Goal: Communication & Community: Answer question/provide support

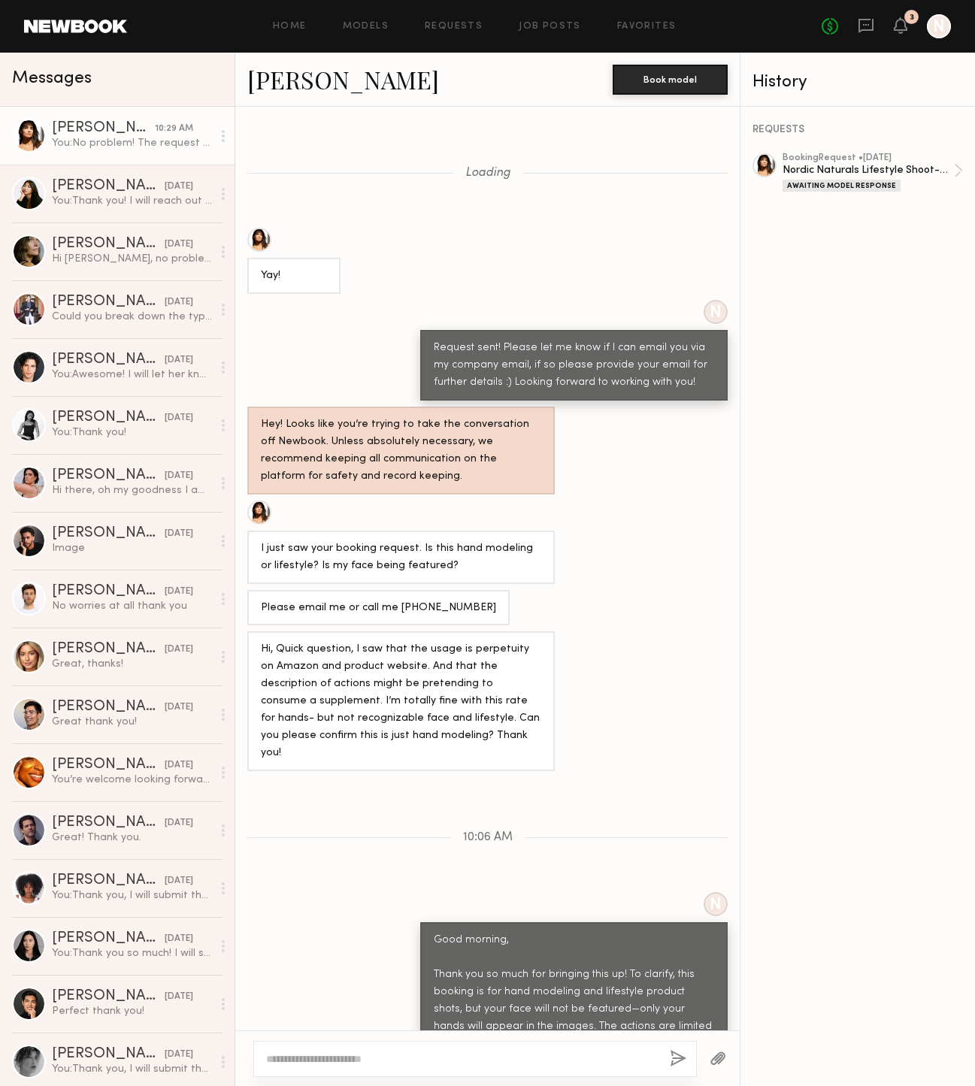
scroll to position [541, 0]
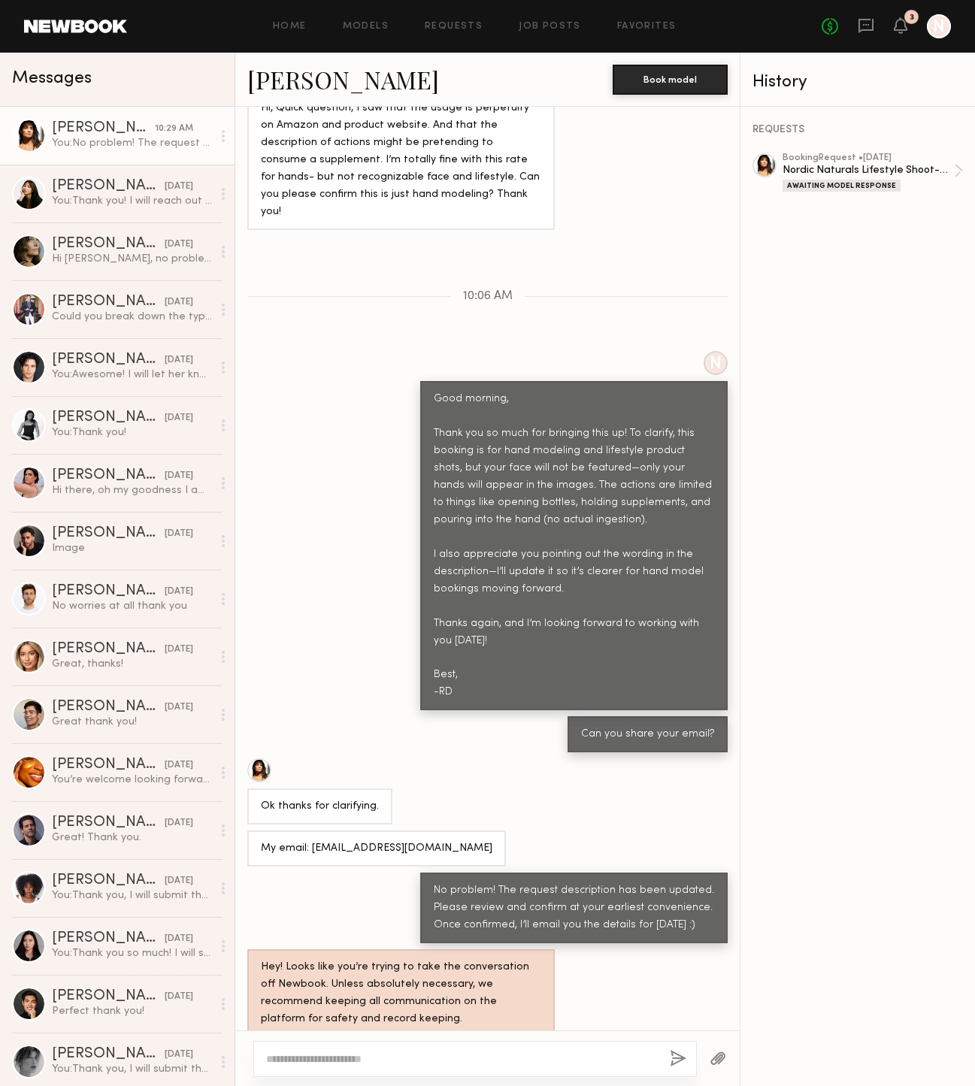
click at [99, 153] on link "[PERSON_NAME] 10:29 AM You: No problem! The request description has been update…" at bounding box center [117, 136] width 235 height 58
click at [902, 22] on icon at bounding box center [901, 25] width 12 height 11
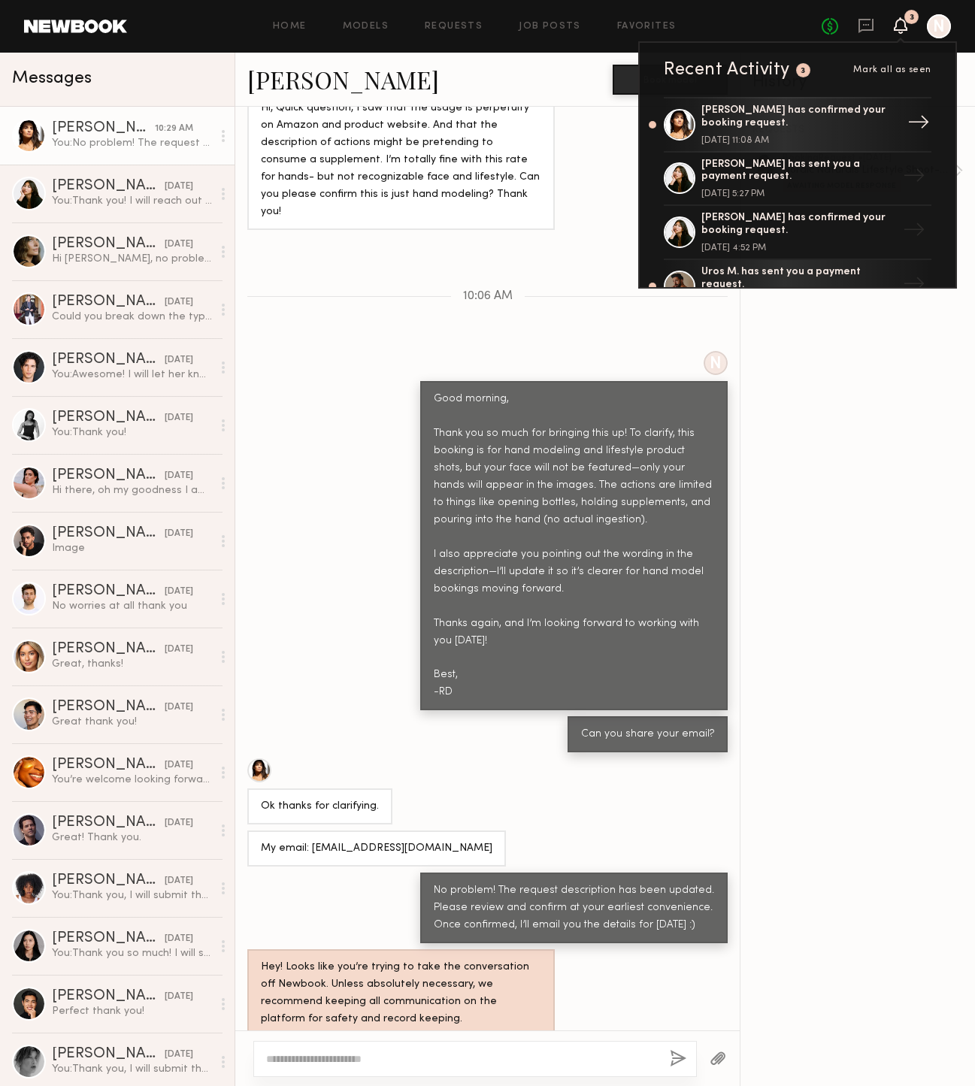
click at [848, 123] on div "[PERSON_NAME] has confirmed your booking request." at bounding box center [799, 118] width 195 height 26
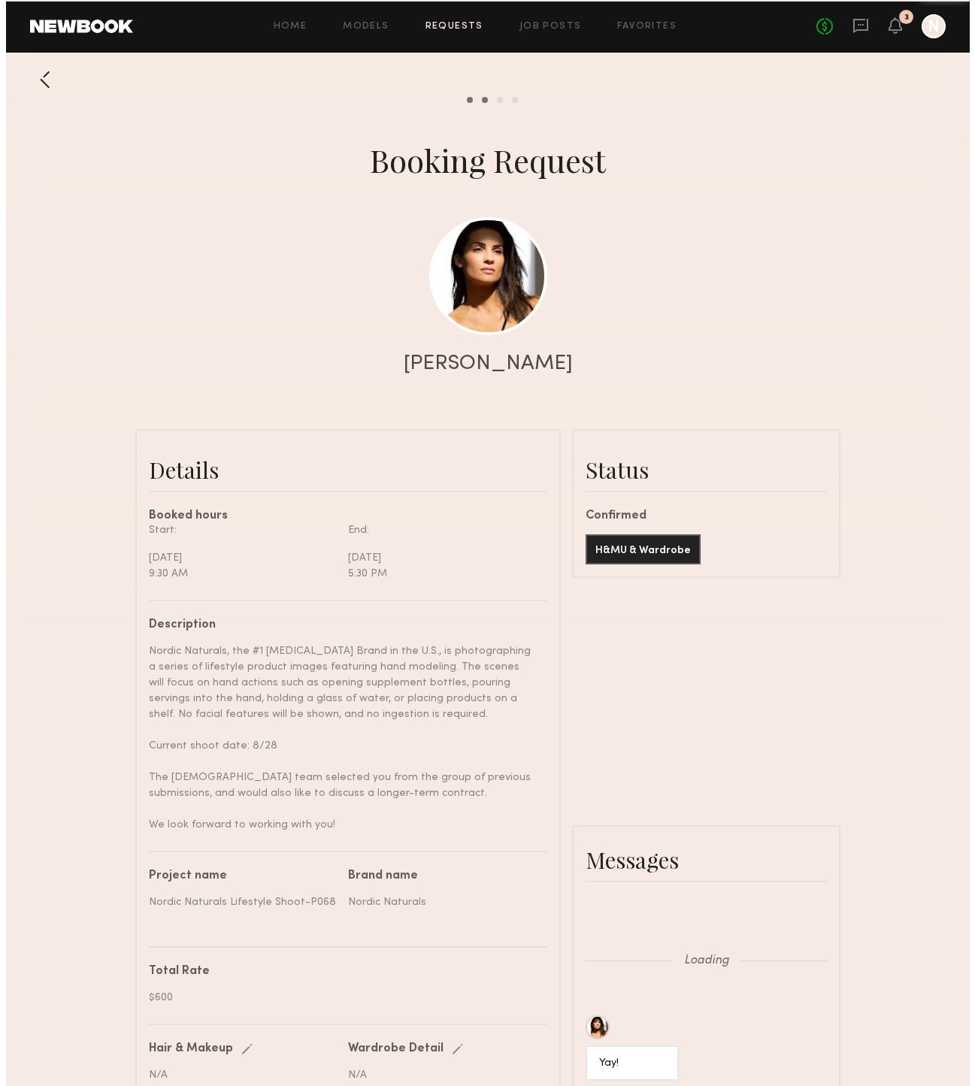
scroll to position [1273, 0]
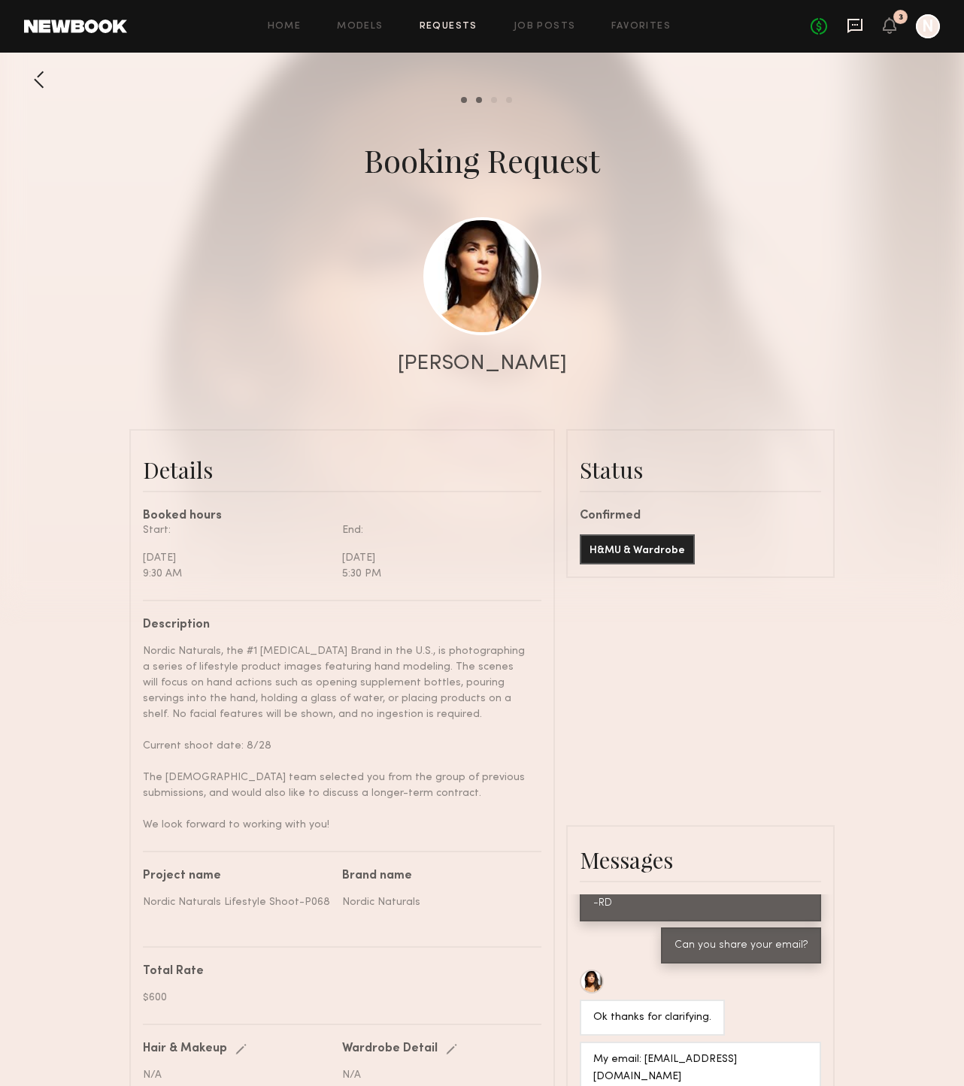
click at [856, 27] on icon at bounding box center [855, 25] width 17 height 17
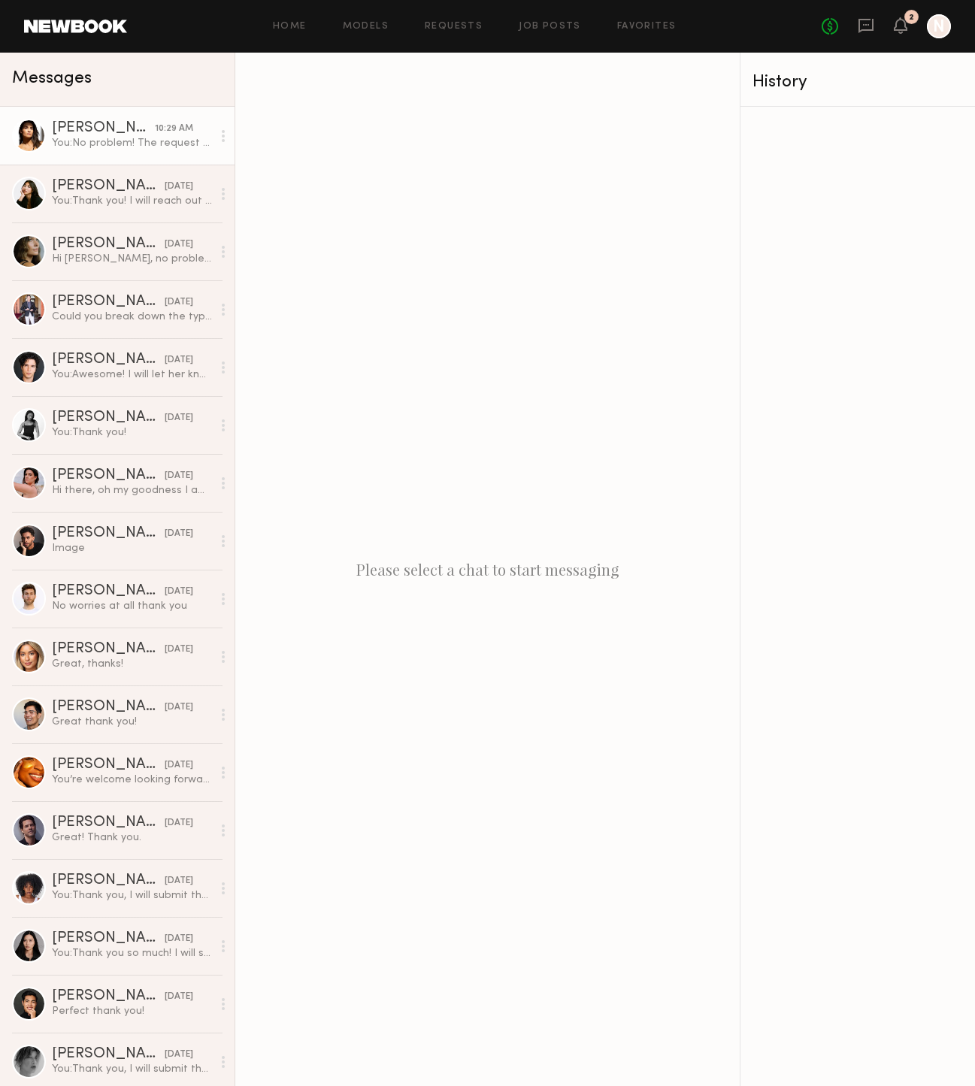
click at [156, 147] on div "You: No problem! The request description has been updated. Please review and co…" at bounding box center [132, 143] width 160 height 14
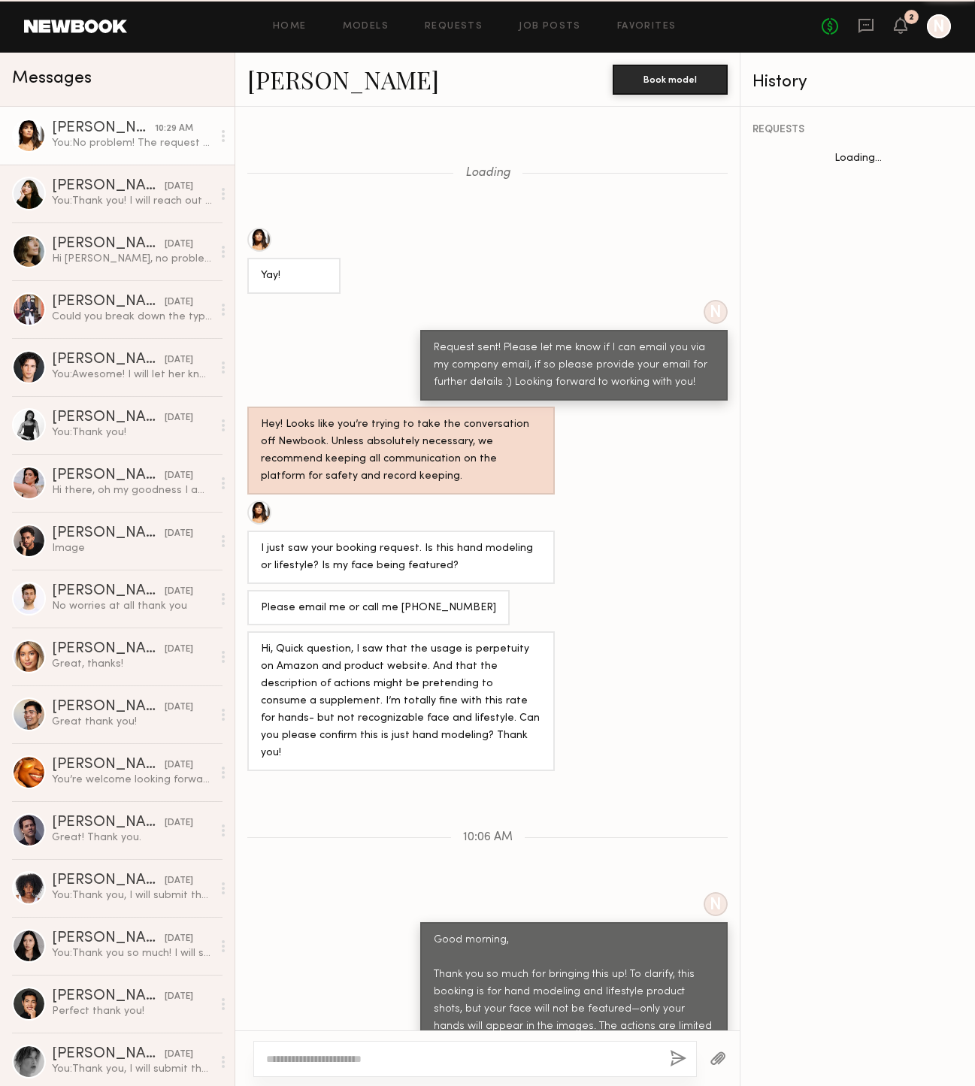
scroll to position [541, 0]
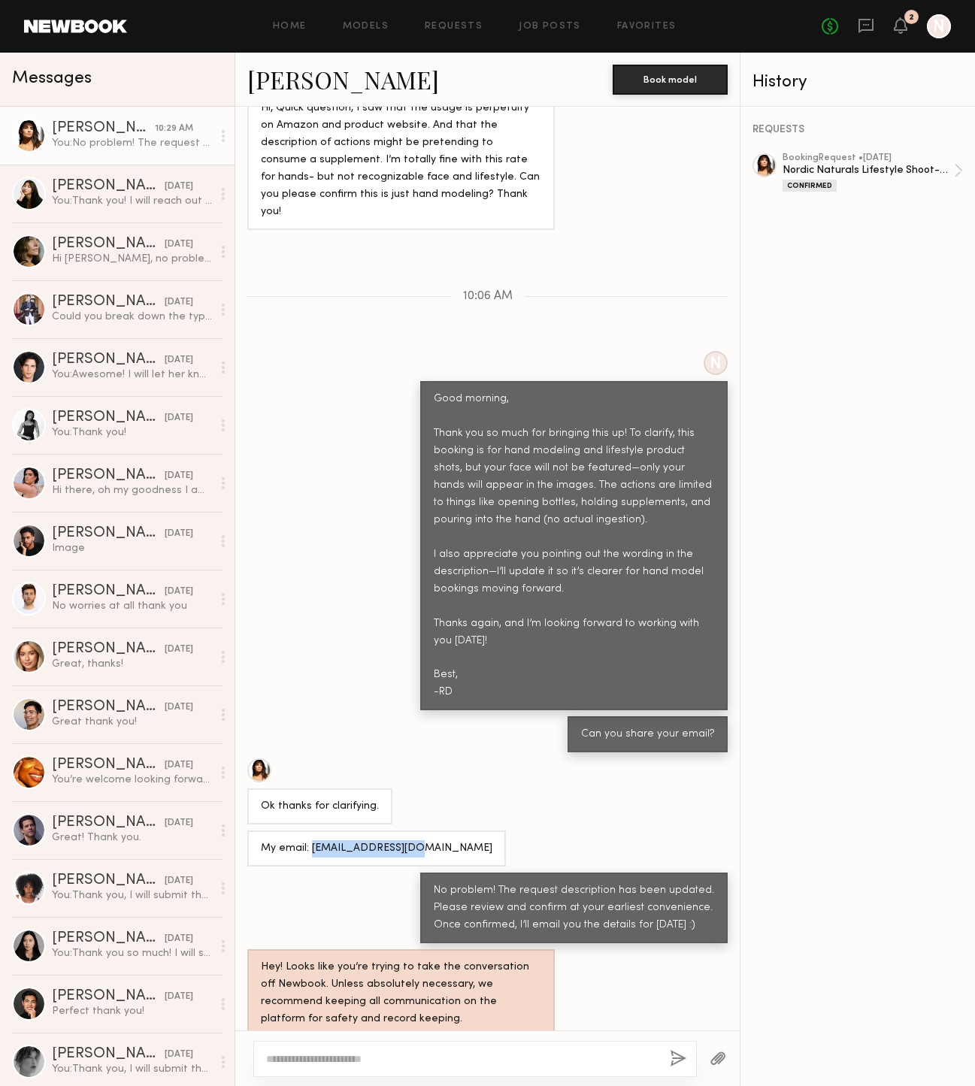
drag, startPoint x: 418, startPoint y: 829, endPoint x: 312, endPoint y: 834, distance: 106.1
click at [312, 841] on div "My email: [EMAIL_ADDRESS][DOMAIN_NAME]" at bounding box center [377, 849] width 232 height 17
copy div "[EMAIL_ADDRESS][DOMAIN_NAME]"
